Goal: Task Accomplishment & Management: Manage account settings

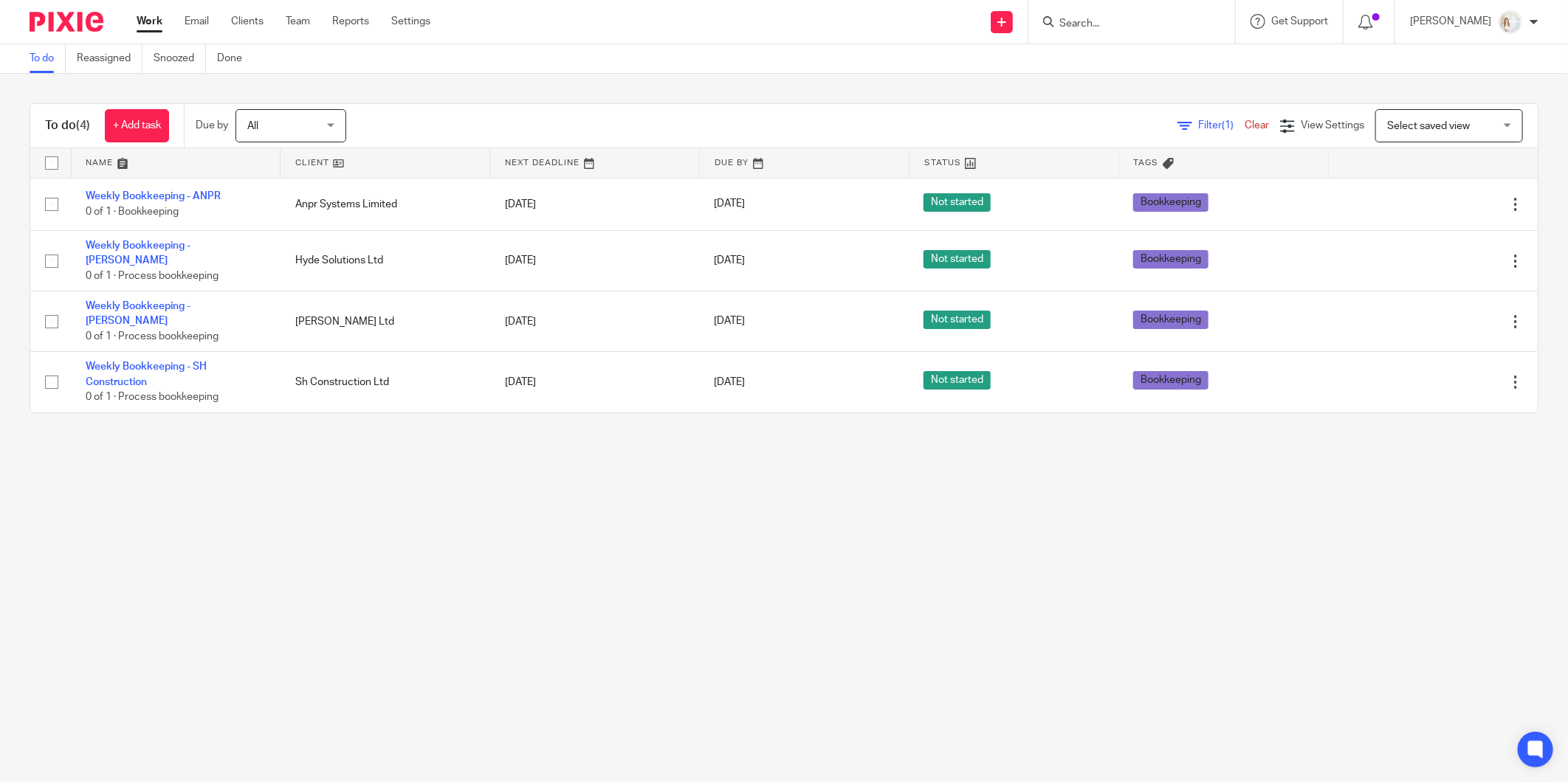
click at [51, 164] on input "checkbox" at bounding box center [52, 163] width 28 height 28
checkbox input "true"
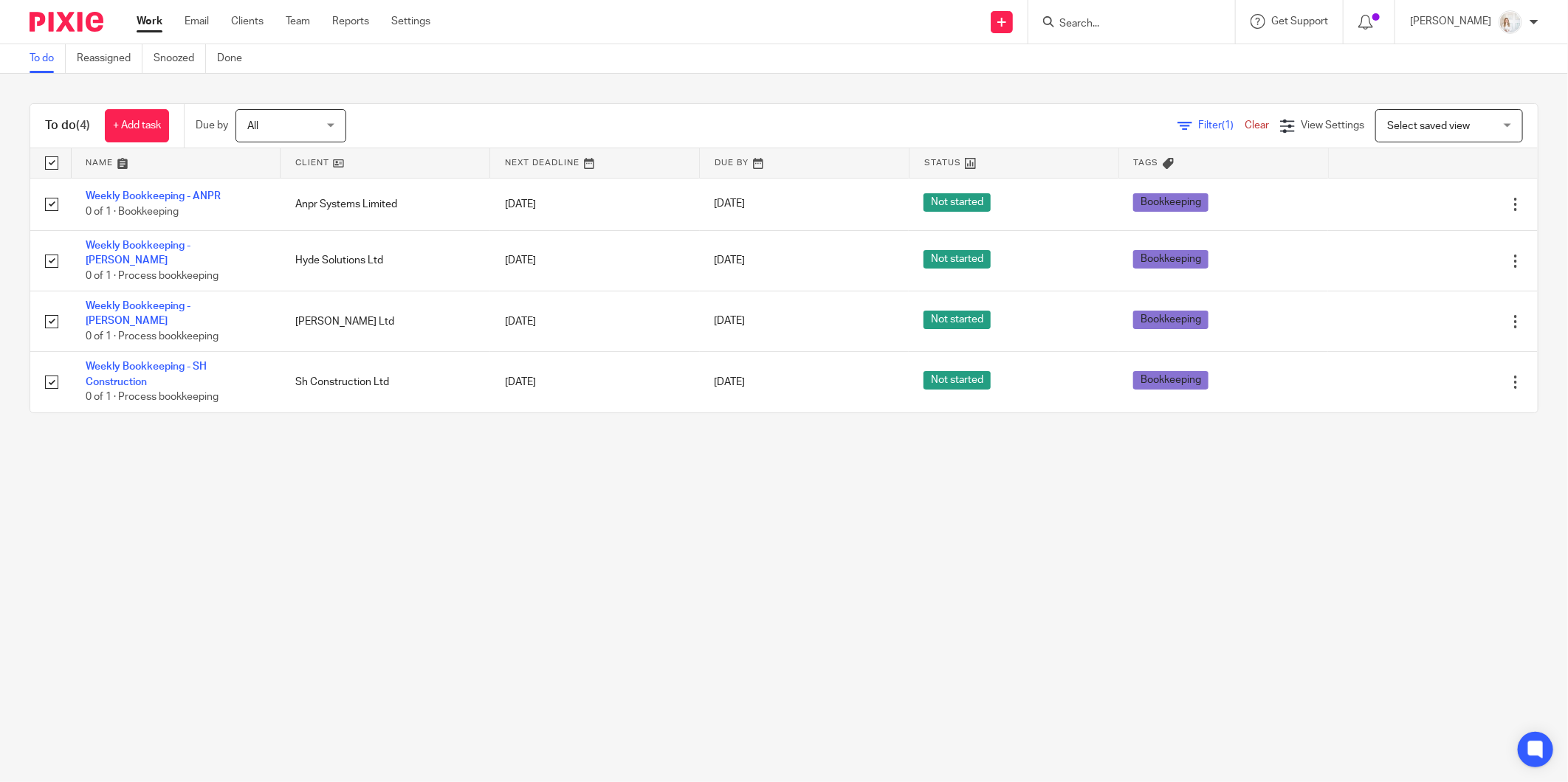
checkbox input "true"
click at [270, 121] on span "Status" at bounding box center [253, 126] width 78 height 31
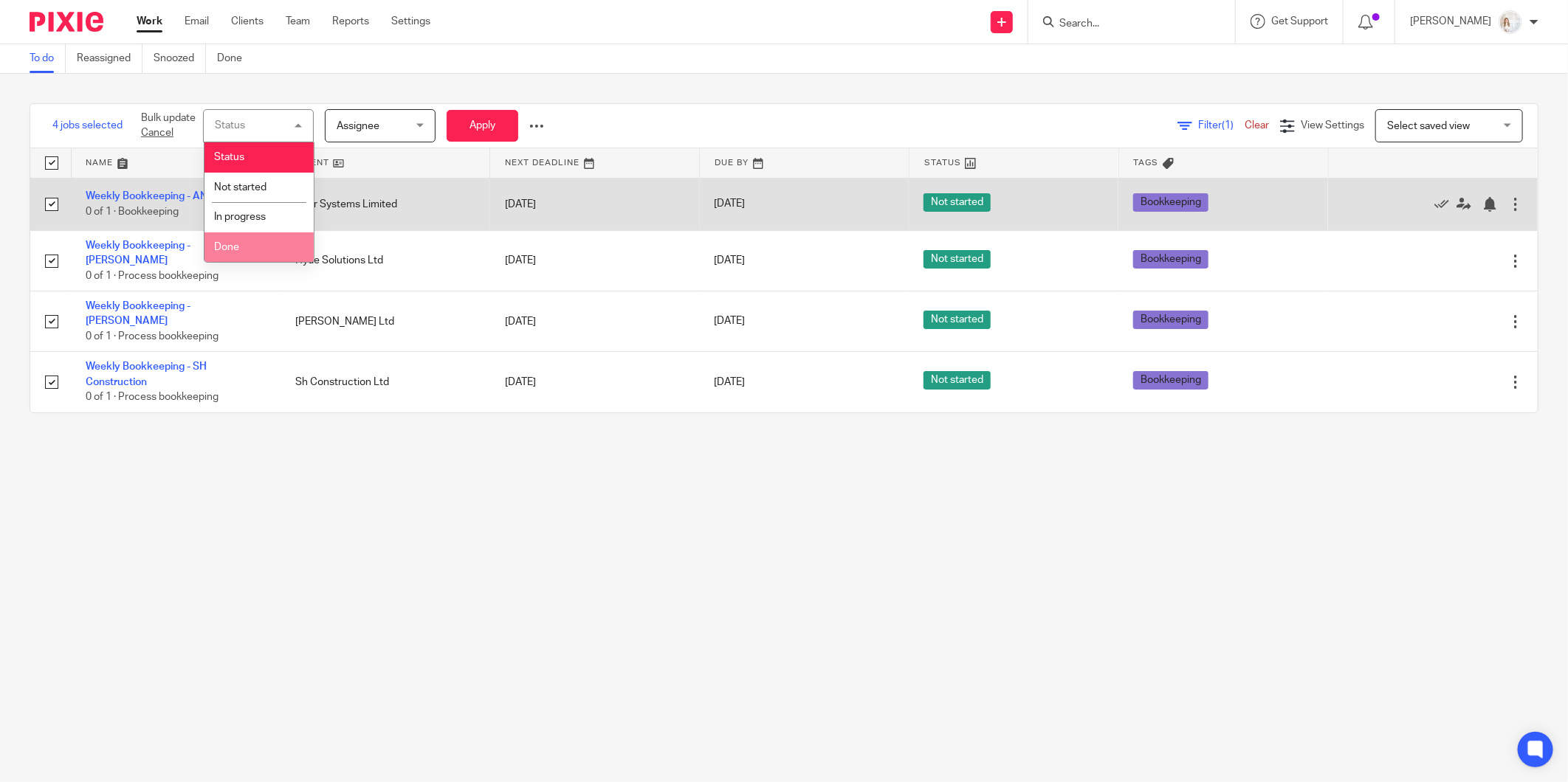
click at [251, 249] on li "Done" at bounding box center [258, 247] width 109 height 30
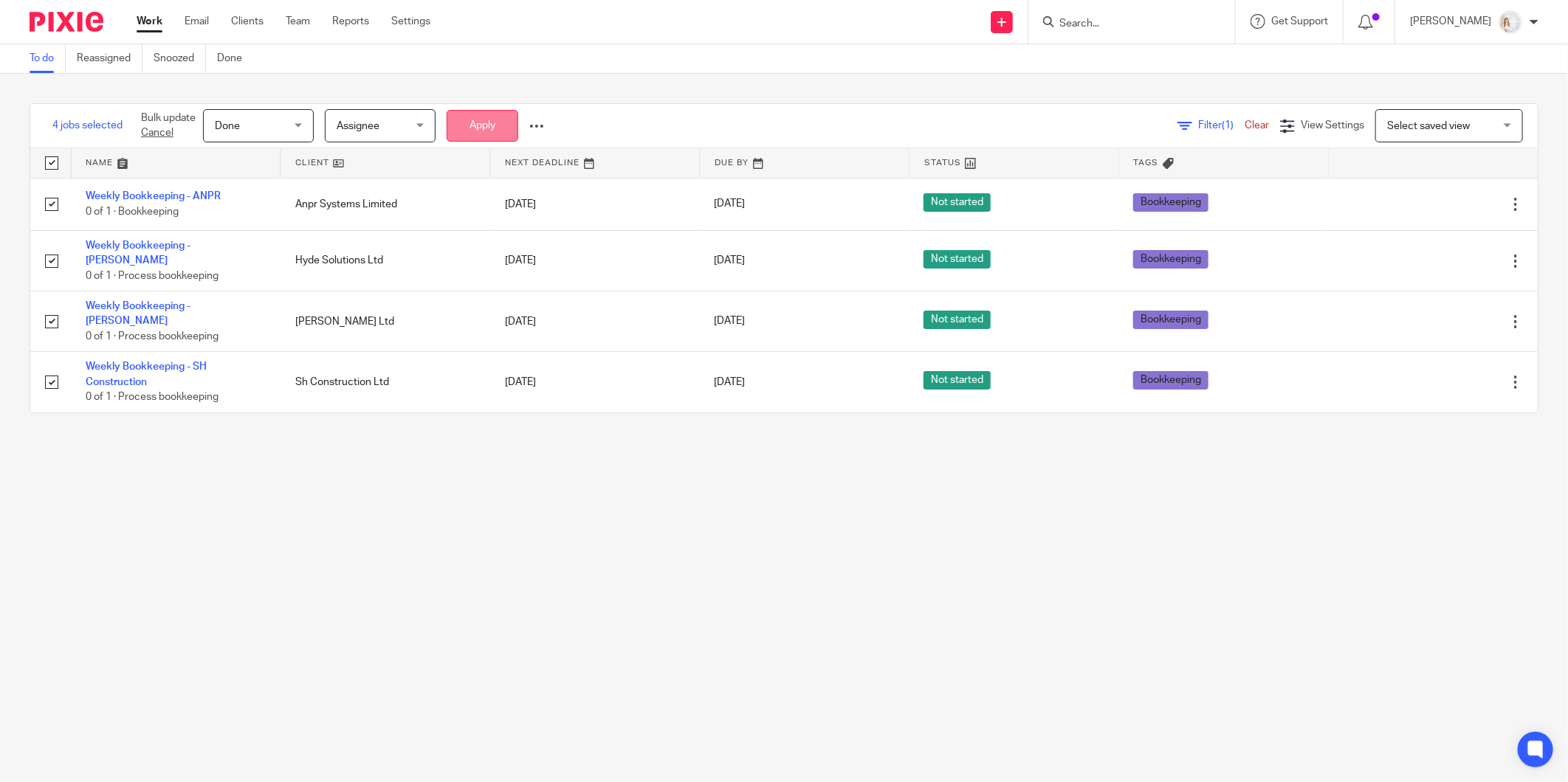
click at [488, 122] on button "Apply" at bounding box center [482, 126] width 71 height 32
